Goal: Information Seeking & Learning: Find specific page/section

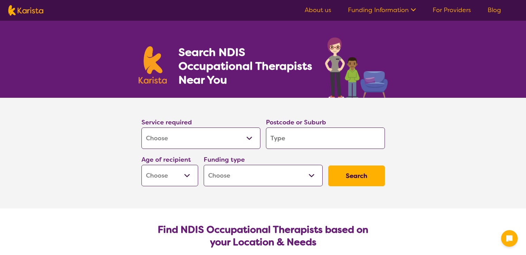
select select "[MEDICAL_DATA]"
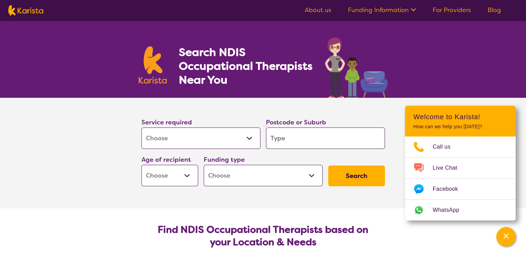
click at [290, 140] on input "search" at bounding box center [325, 138] width 119 height 21
type input "2323"
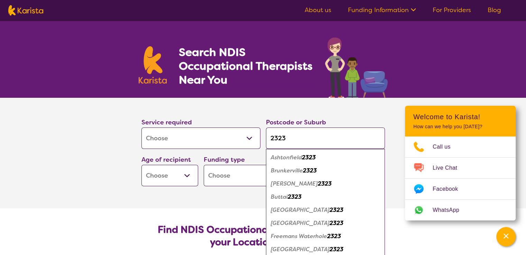
click at [299, 211] on em "[GEOGRAPHIC_DATA]" at bounding box center [300, 210] width 59 height 7
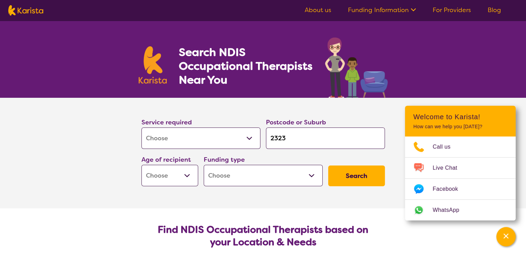
click at [186, 177] on select "Early Childhood - 0 to 9 Child - 10 to 11 Adolescent - 12 to 17 Adult - 18 to 6…" at bounding box center [170, 175] width 57 height 21
select select "EC"
click at [142, 165] on select "Early Childhood - 0 to 9 Child - 10 to 11 Adolescent - 12 to 17 Adult - 18 to 6…" at bounding box center [170, 175] width 57 height 21
select select "EC"
click at [231, 181] on select "Home Care Package (HCP) National Disability Insurance Scheme (NDIS) I don't know" at bounding box center [263, 175] width 119 height 21
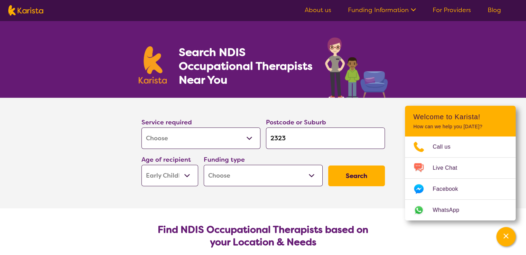
select select "i-don-t-know"
click at [204, 165] on select "Home Care Package (HCP) National Disability Insurance Scheme (NDIS) I don't know" at bounding box center [263, 175] width 119 height 21
select select "i-don-t-know"
click at [351, 179] on button "Search" at bounding box center [356, 176] width 57 height 21
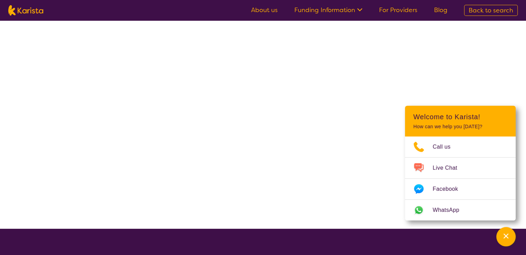
select select "[MEDICAL_DATA]"
select select "EC"
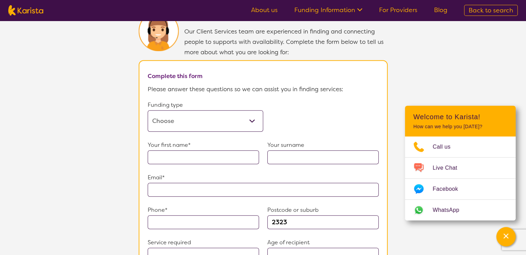
scroll to position [381, 0]
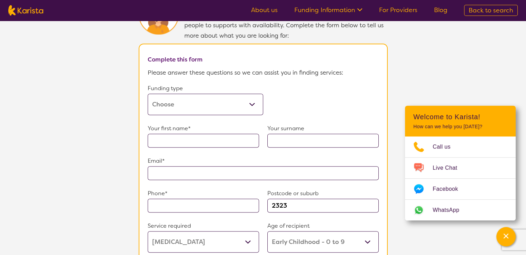
click at [237, 99] on select "Home Care Package (HCP) Home Care Package - Level 1 Home Care Package - Level 2…" at bounding box center [206, 104] width 116 height 21
select select "self-funded"
click at [148, 94] on select "Home Care Package (HCP) Home Care Package - Level 1 Home Care Package - Level 2…" at bounding box center [206, 104] width 116 height 21
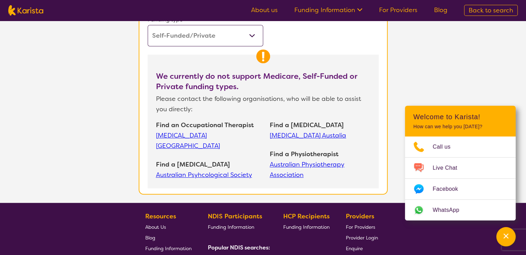
scroll to position [485, 0]
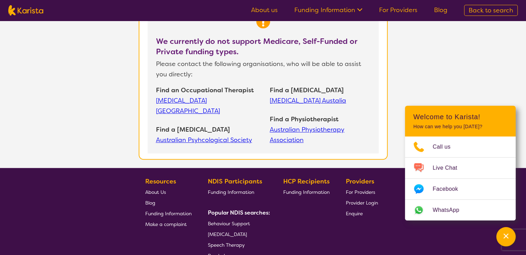
click at [222, 97] on link "[MEDICAL_DATA] [GEOGRAPHIC_DATA]" at bounding box center [209, 106] width 107 height 21
